Goal: Transaction & Acquisition: Purchase product/service

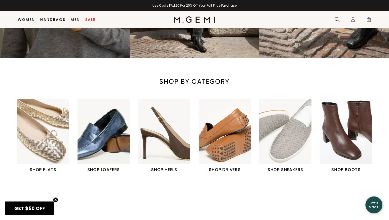
scroll to position [139, 0]
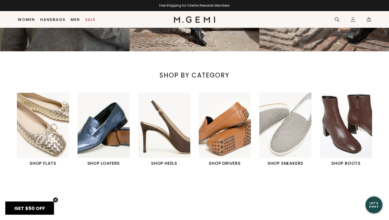
click at [346, 164] on h1 "SHOP BOOTS" at bounding box center [346, 163] width 52 height 6
click at [345, 142] on img "6 / 6" at bounding box center [346, 125] width 52 height 65
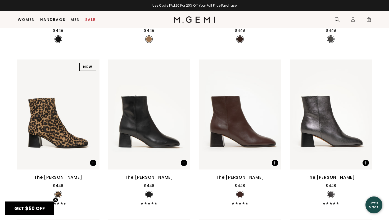
scroll to position [199, 0]
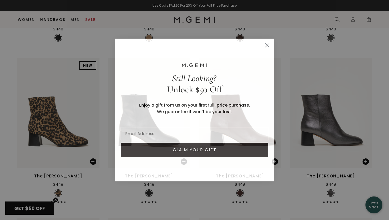
click at [267, 46] on circle "Close dialog" at bounding box center [267, 45] width 9 height 9
